Goal: Task Accomplishment & Management: Manage account settings

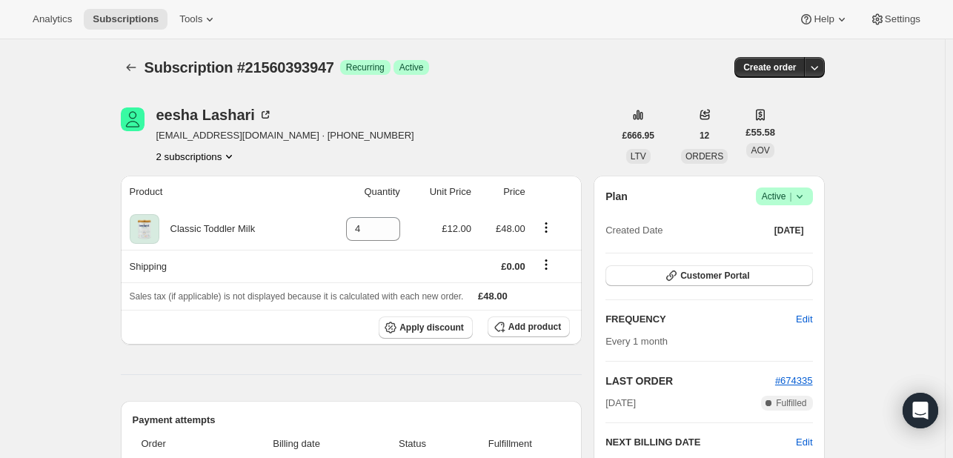
scroll to position [148, 0]
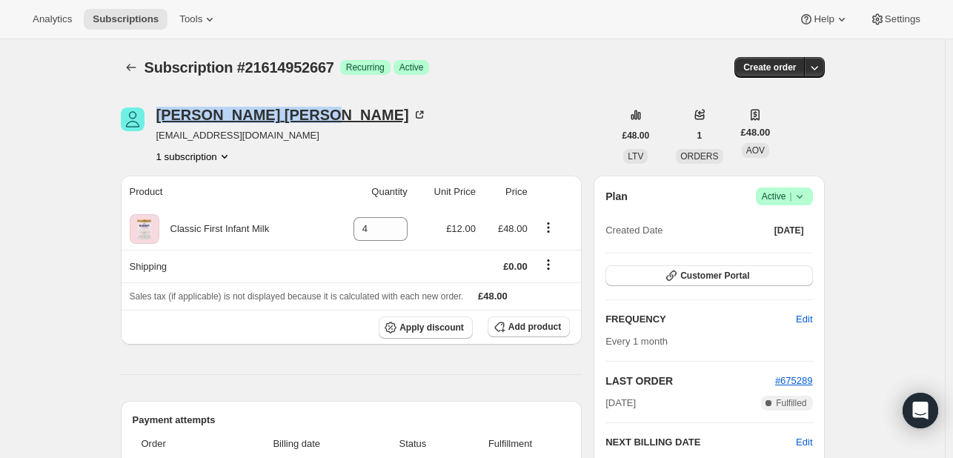
drag, startPoint x: 155, startPoint y: 110, endPoint x: 253, endPoint y: 119, distance: 98.2
click at [253, 119] on div "Molly Wright wrighty13301@outlook.com 1 subscription" at bounding box center [367, 135] width 493 height 56
copy div "Molly Wright"
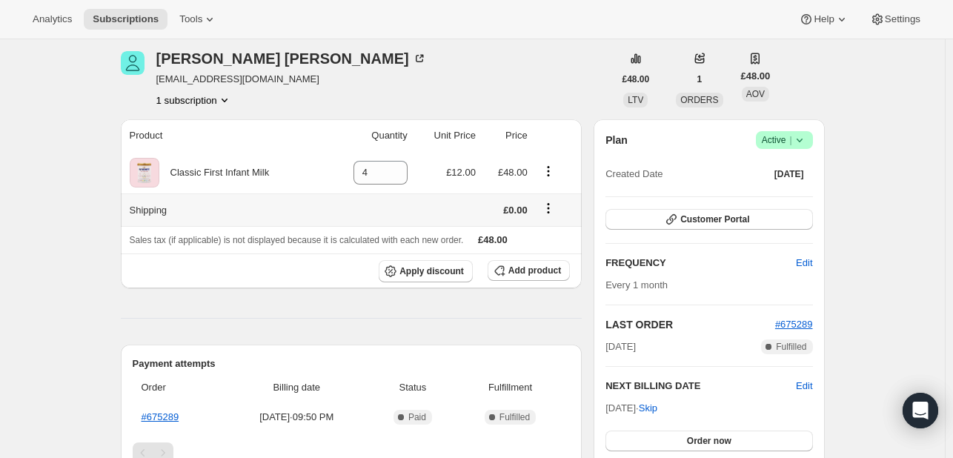
scroll to position [56, 0]
click at [735, 220] on span "Customer Portal" at bounding box center [714, 220] width 69 height 12
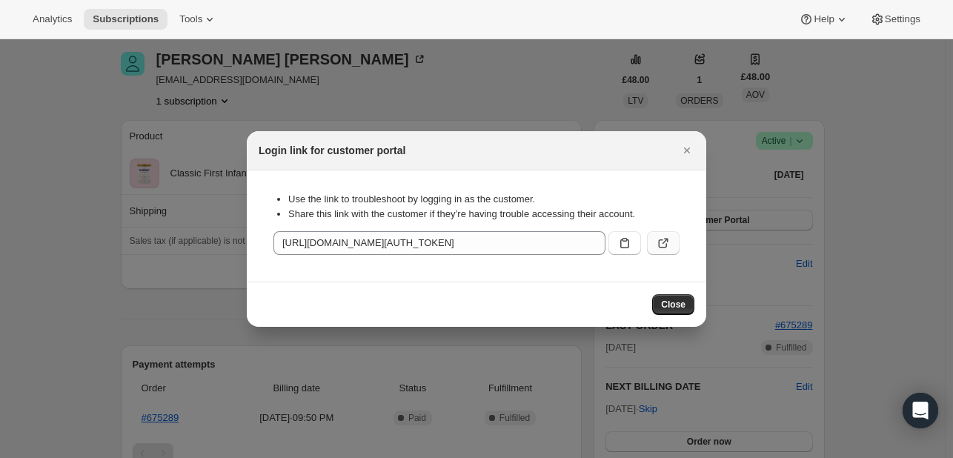
click at [661, 248] on icon ":rbv:" at bounding box center [663, 243] width 15 height 15
click at [689, 146] on icon "Close" at bounding box center [687, 150] width 15 height 15
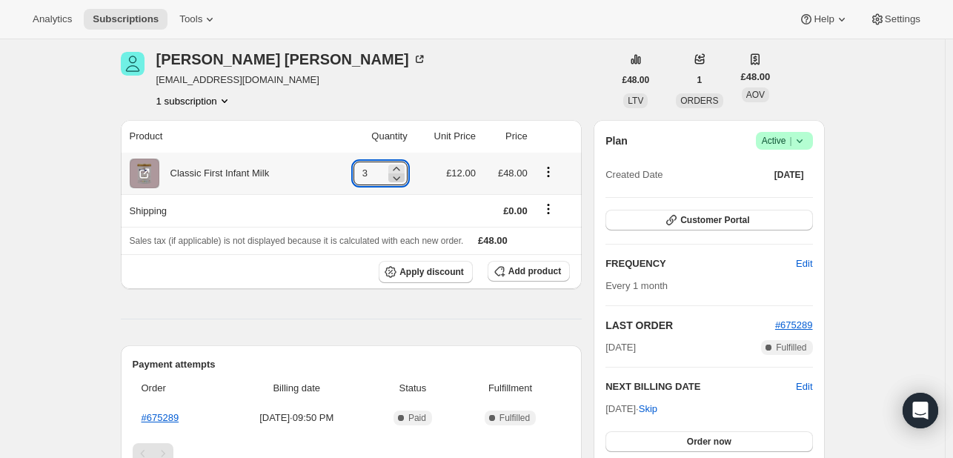
click at [398, 182] on icon at bounding box center [396, 177] width 15 height 15
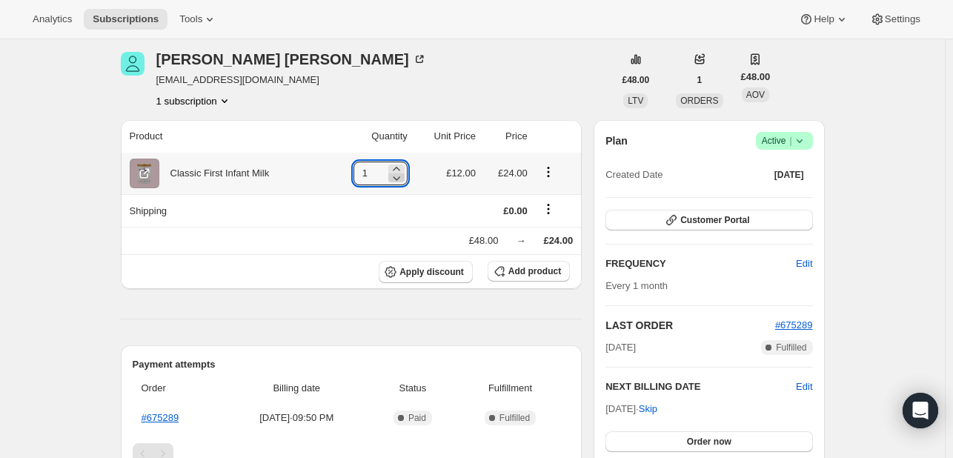
click at [398, 182] on icon at bounding box center [396, 177] width 15 height 15
click at [398, 182] on icon at bounding box center [400, 177] width 15 height 15
click at [404, 169] on icon at bounding box center [396, 169] width 15 height 15
type input "4"
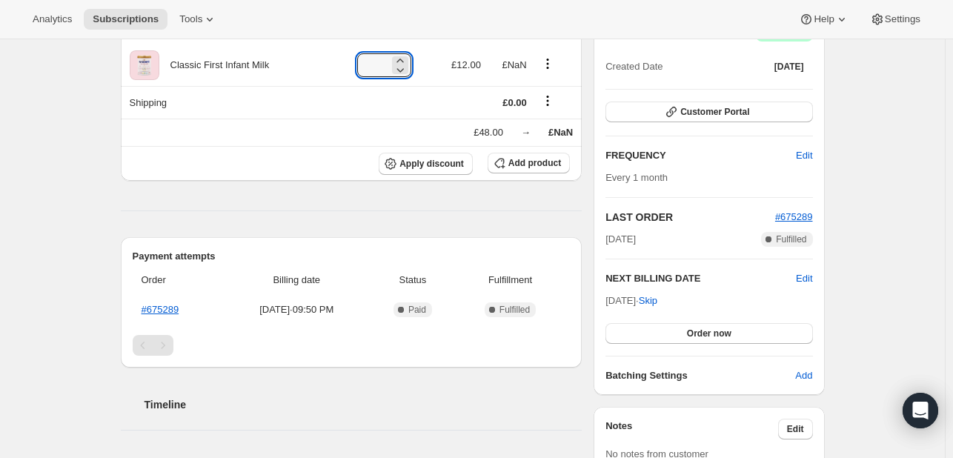
scroll to position [228, 0]
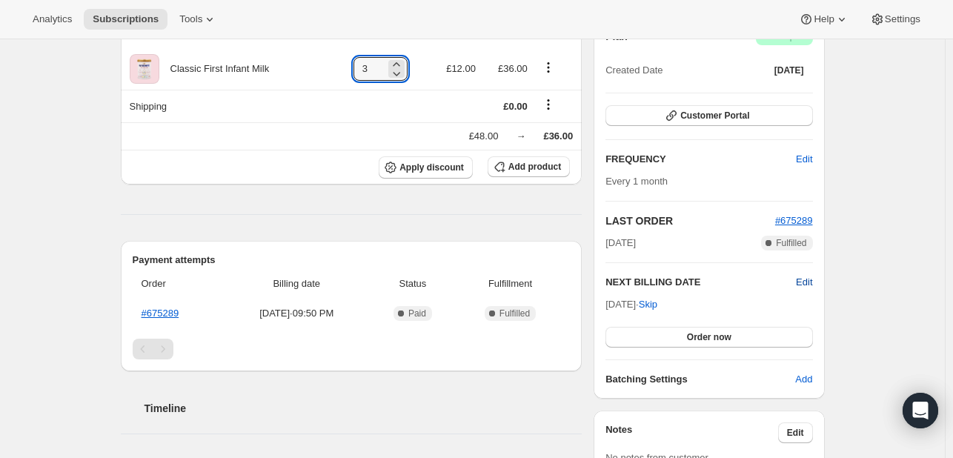
type input "3"
click at [806, 278] on span "Edit" at bounding box center [804, 282] width 16 height 15
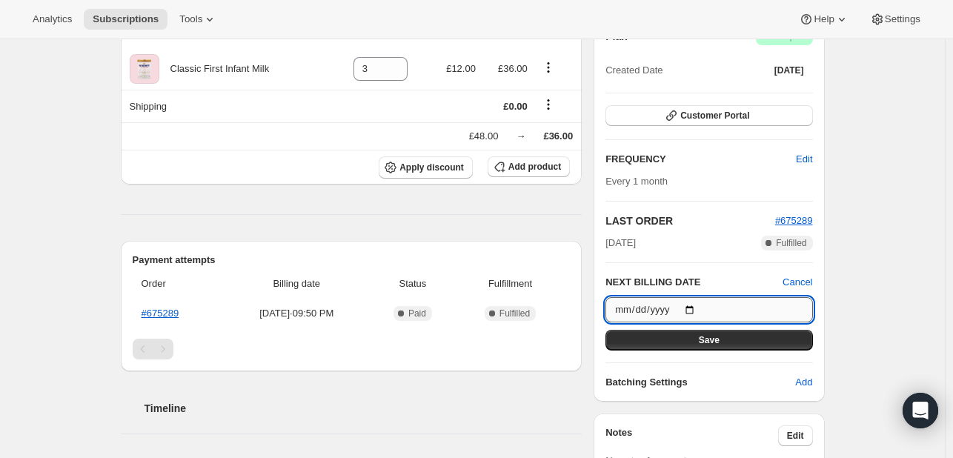
click at [694, 309] on input "2025-09-07" at bounding box center [708, 309] width 207 height 25
type input "2025-09-01"
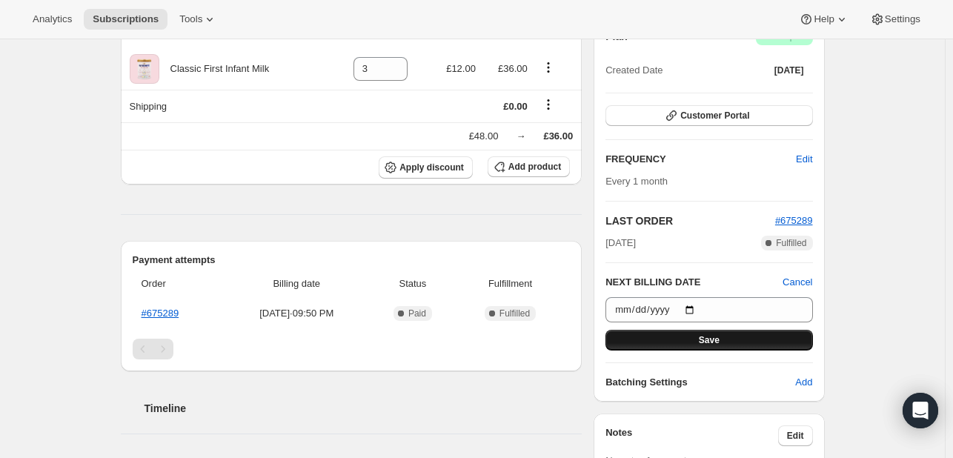
click at [674, 341] on button "Save" at bounding box center [708, 340] width 207 height 21
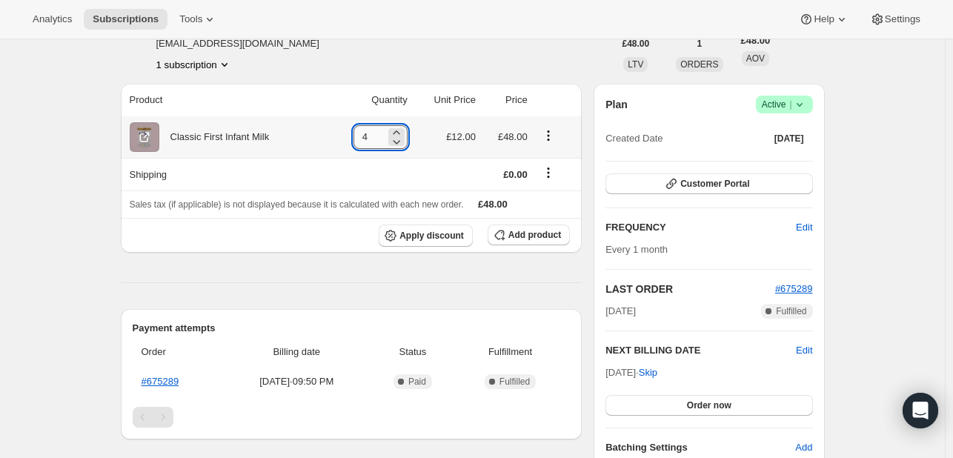
click at [380, 136] on input "4" at bounding box center [369, 137] width 32 height 24
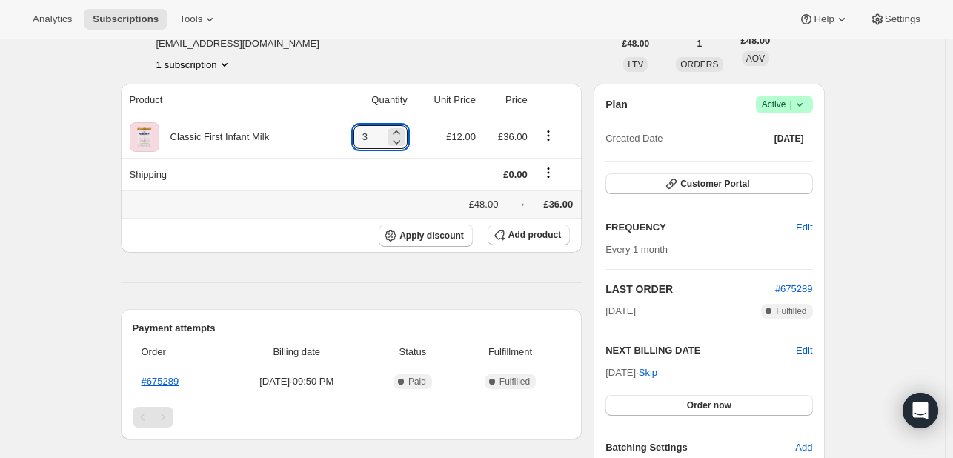
type input "3"
click at [340, 201] on div "£48.00 → £36.00" at bounding box center [352, 204] width 444 height 15
click at [380, 134] on input "3" at bounding box center [369, 137] width 32 height 24
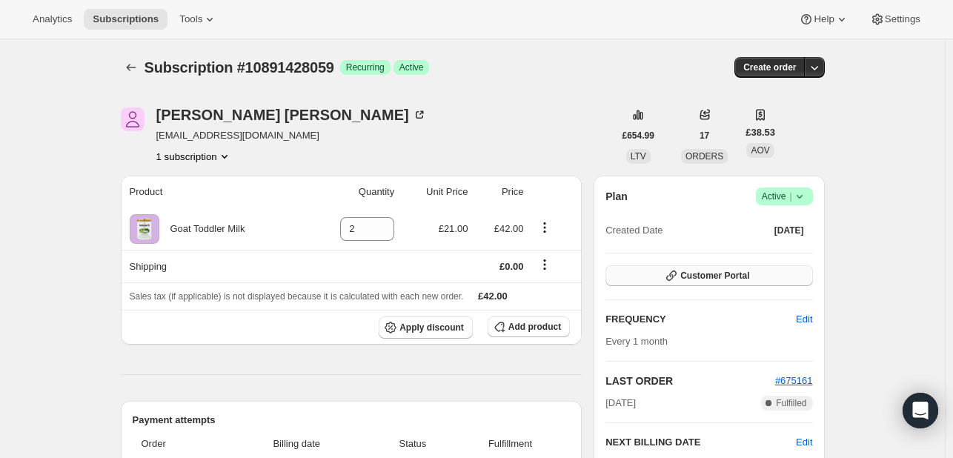
click at [734, 279] on span "Customer Portal" at bounding box center [714, 276] width 69 height 12
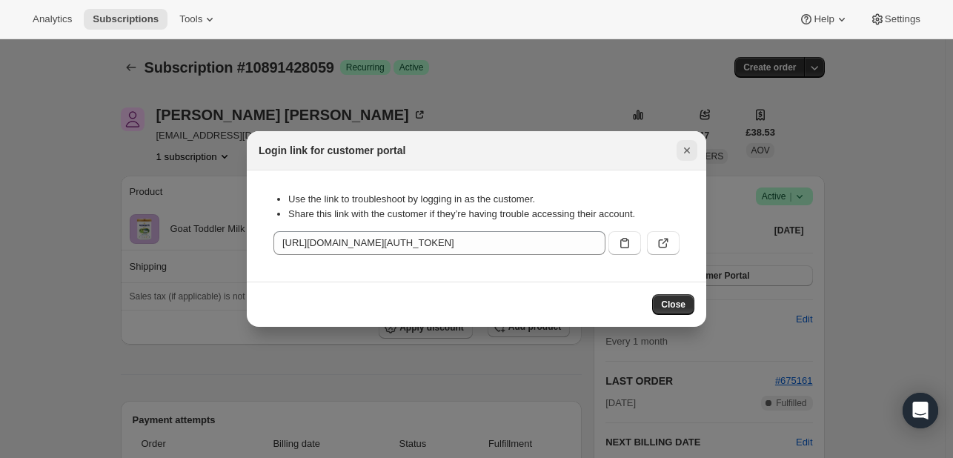
click at [688, 151] on icon "Close" at bounding box center [687, 150] width 6 height 6
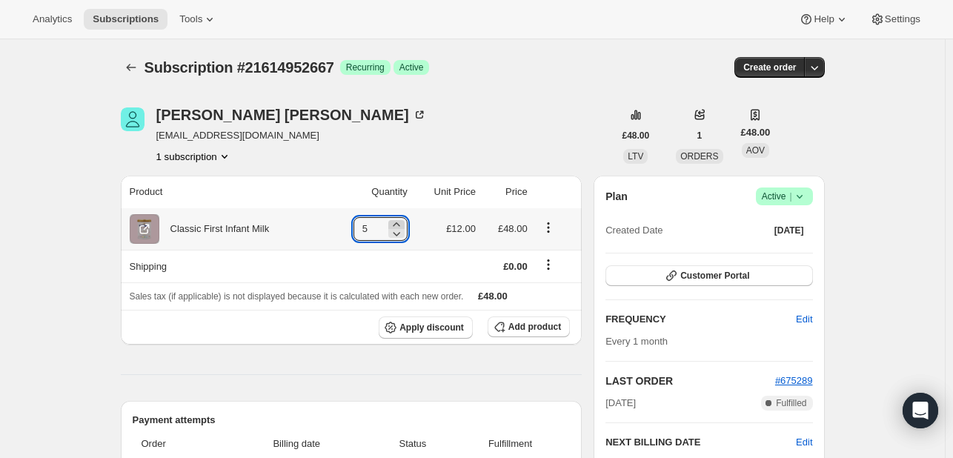
click at [401, 222] on icon at bounding box center [396, 224] width 15 height 15
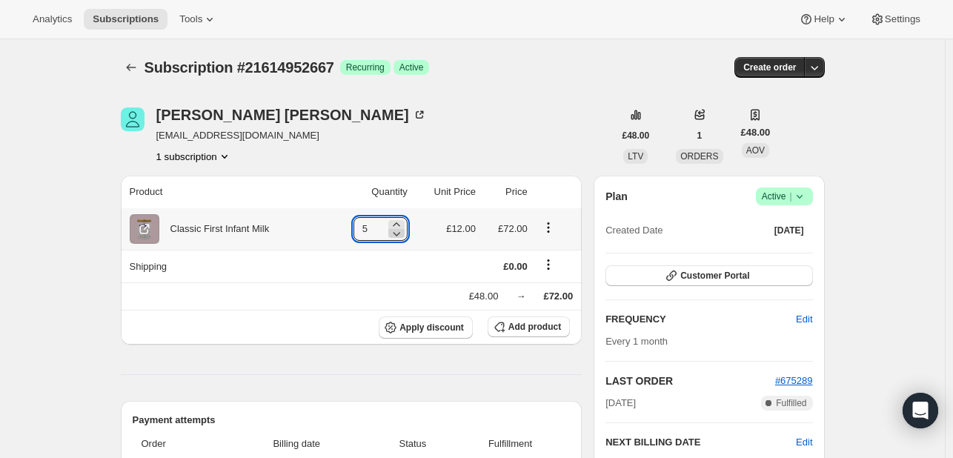
click at [400, 236] on icon at bounding box center [396, 233] width 15 height 15
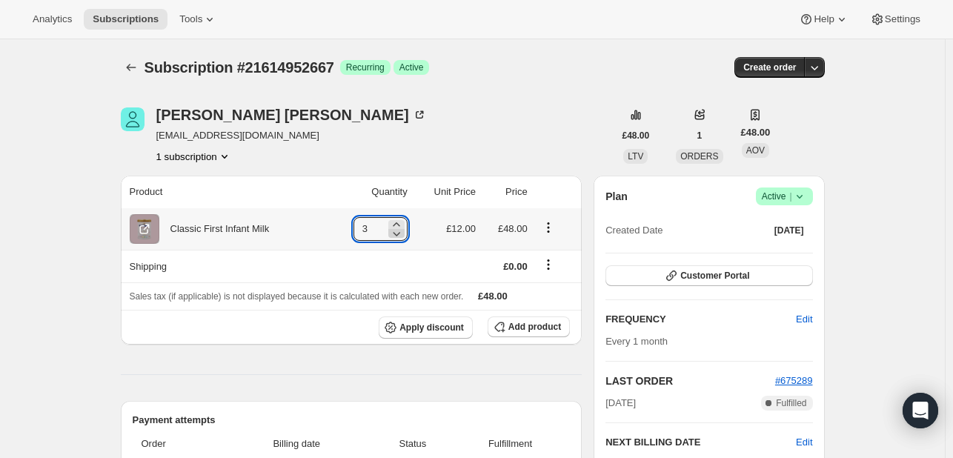
click at [400, 236] on icon at bounding box center [396, 233] width 15 height 15
type input "2"
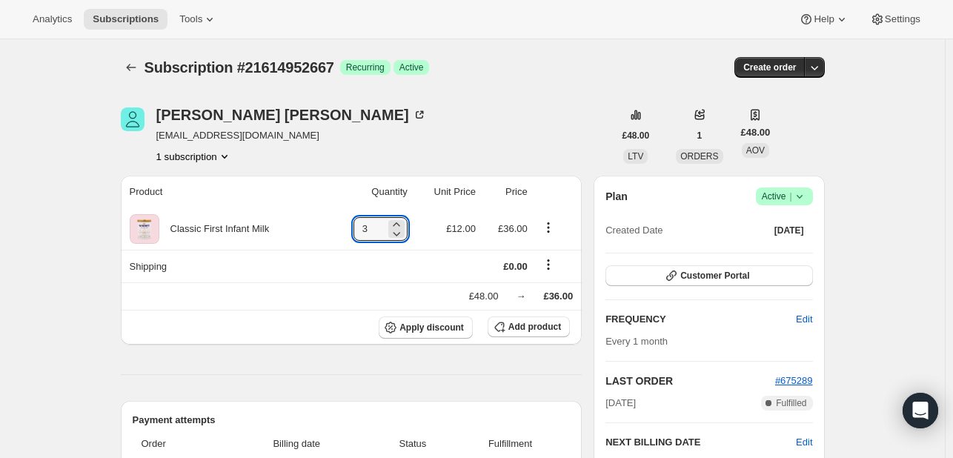
type input "3"
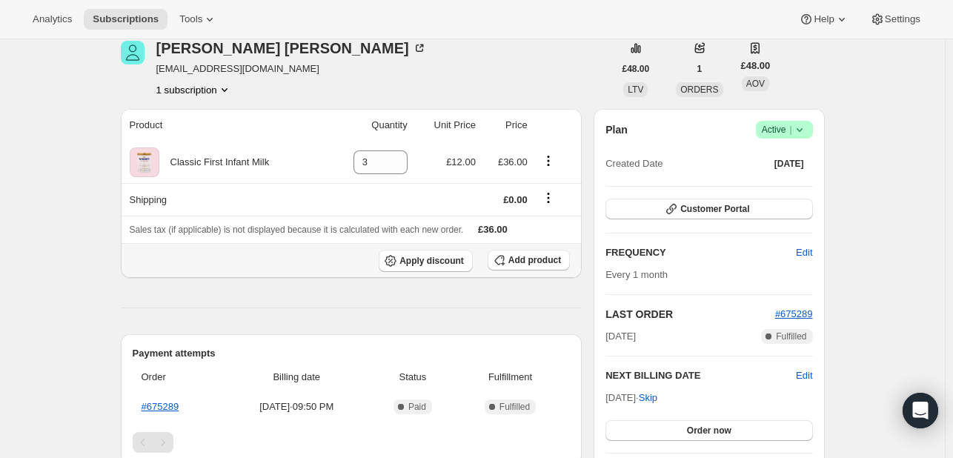
scroll to position [65, 0]
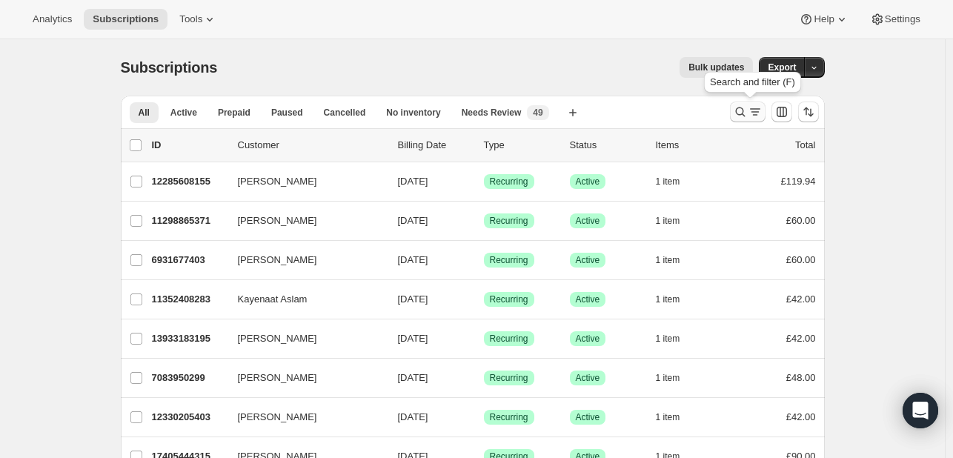
click at [743, 115] on icon "Search and filter results" at bounding box center [740, 111] width 15 height 15
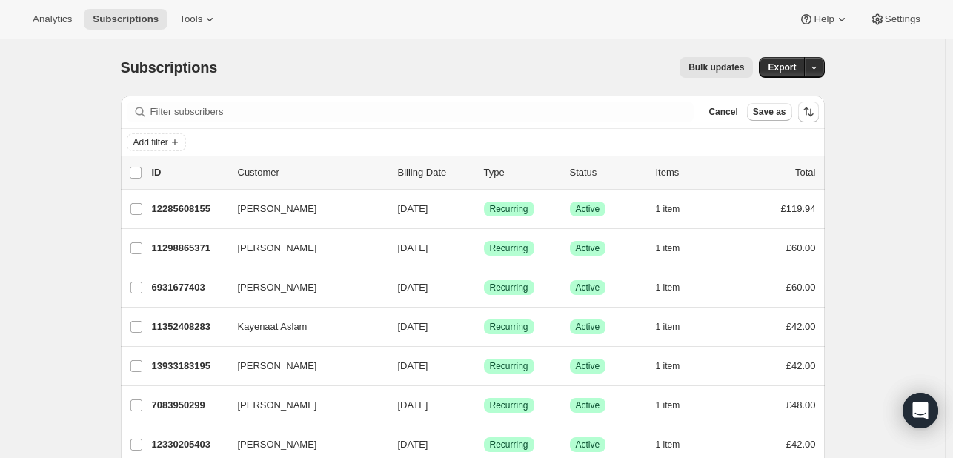
click at [139, 110] on icon at bounding box center [140, 111] width 15 height 15
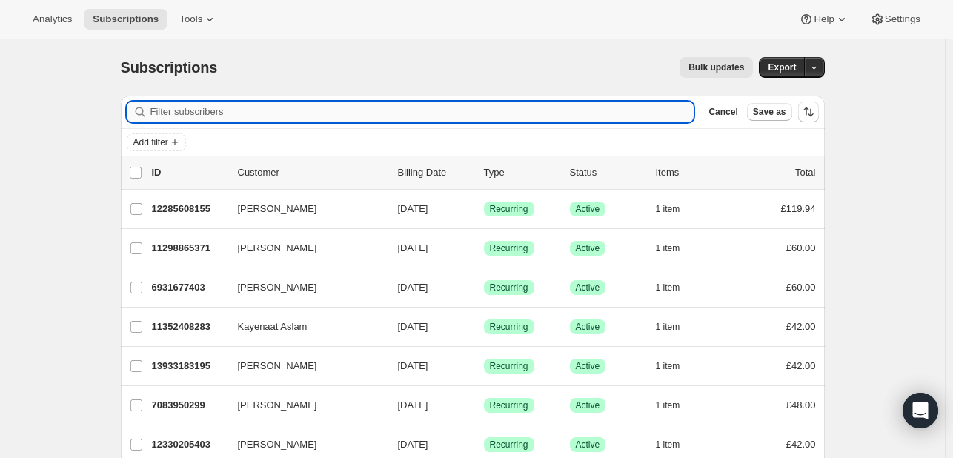
click at [199, 105] on input "Filter subscribers" at bounding box center [422, 112] width 544 height 21
paste input "[EMAIL_ADDRESS][DOMAIN_NAME]"
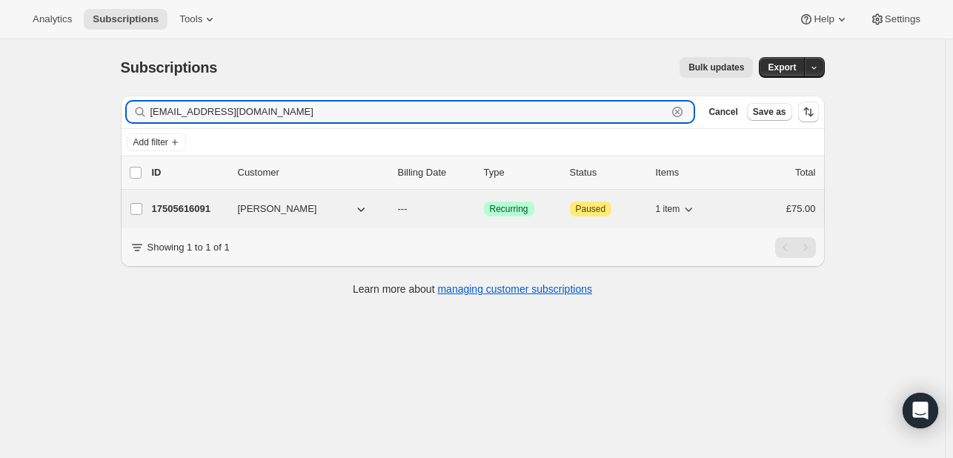
type input "[EMAIL_ADDRESS][DOMAIN_NAME]"
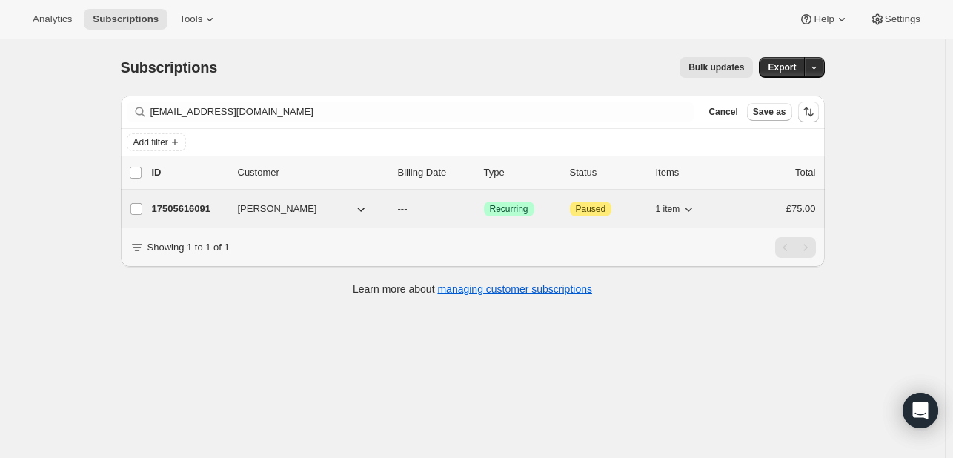
click at [285, 214] on span "[PERSON_NAME]" at bounding box center [277, 209] width 79 height 15
click at [267, 211] on span "[PERSON_NAME]" at bounding box center [277, 209] width 79 height 15
click at [184, 211] on p "17505616091" at bounding box center [189, 209] width 74 height 15
